Goal: Check status

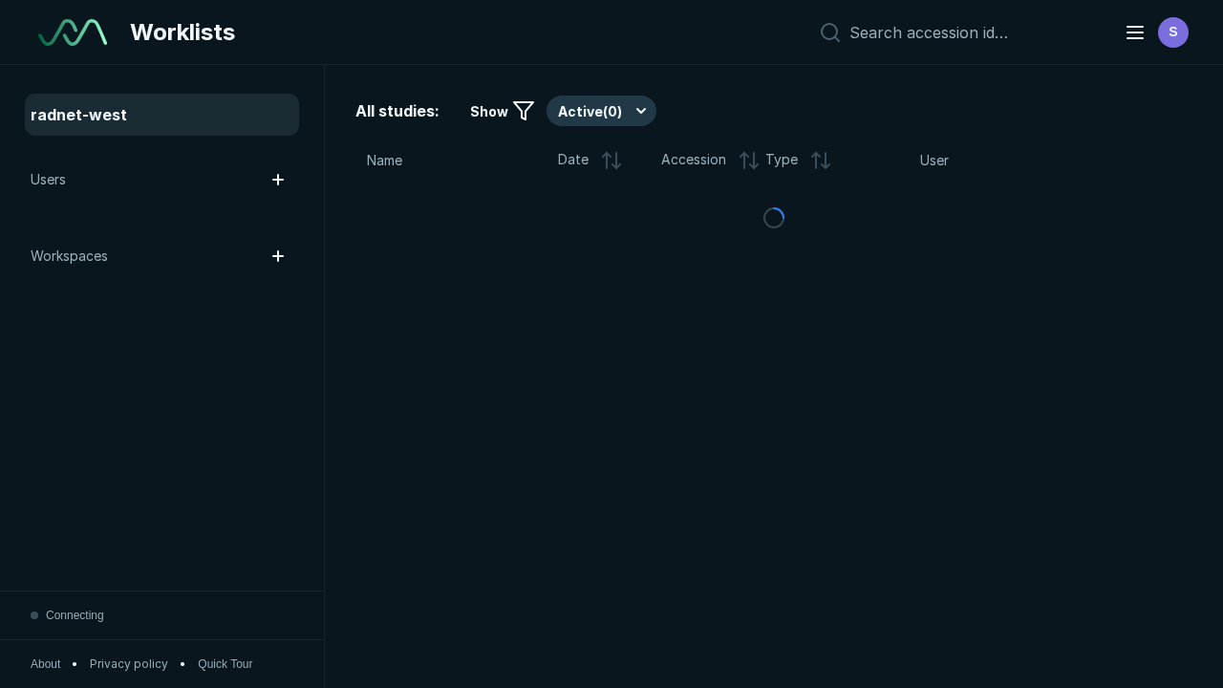
scroll to position [5216, 7957]
